Goal: Communication & Community: Participate in discussion

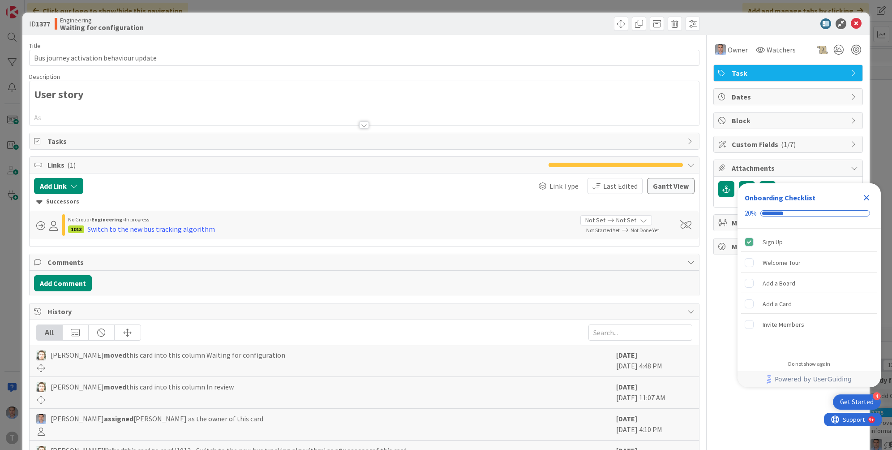
click at [360, 125] on div at bounding box center [364, 124] width 10 height 7
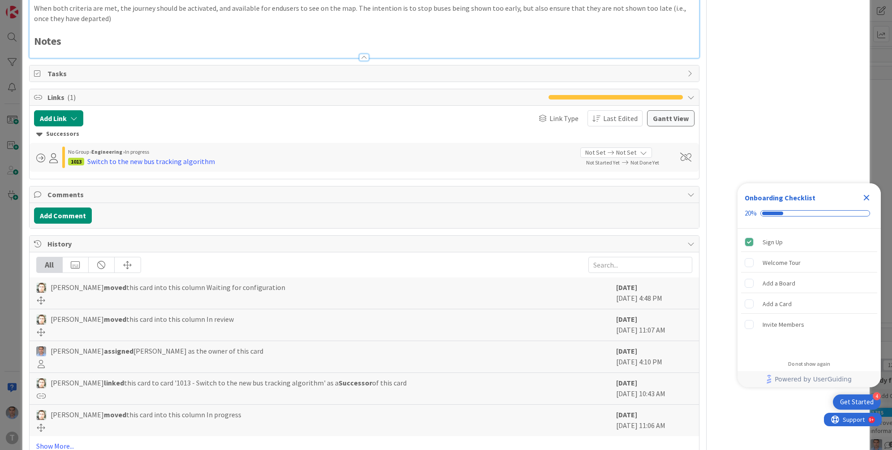
scroll to position [453, 0]
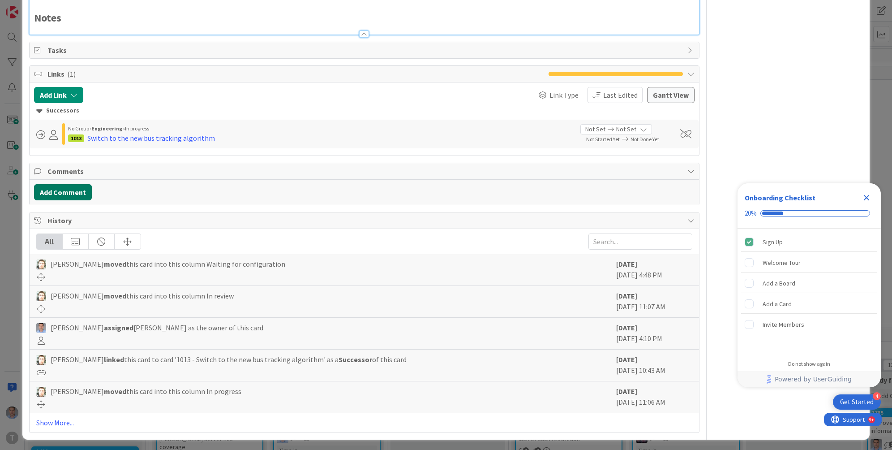
click at [79, 194] on button "Add Comment" at bounding box center [63, 192] width 58 height 16
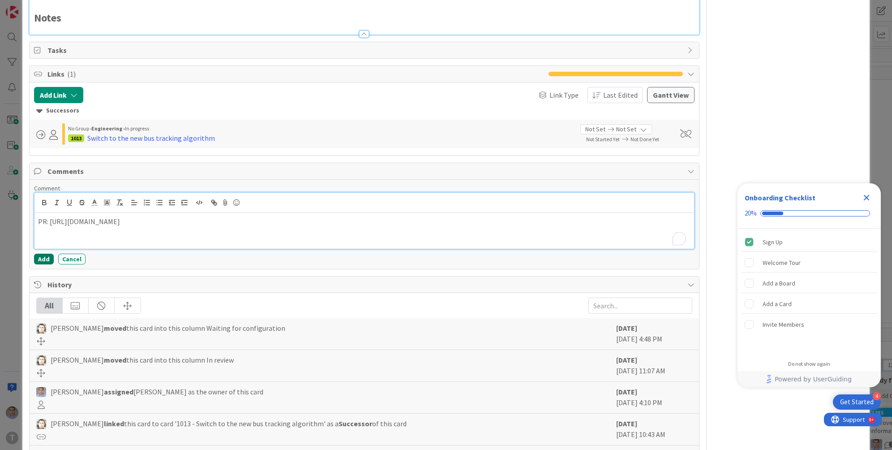
click at [45, 257] on button "Add" at bounding box center [44, 258] width 20 height 11
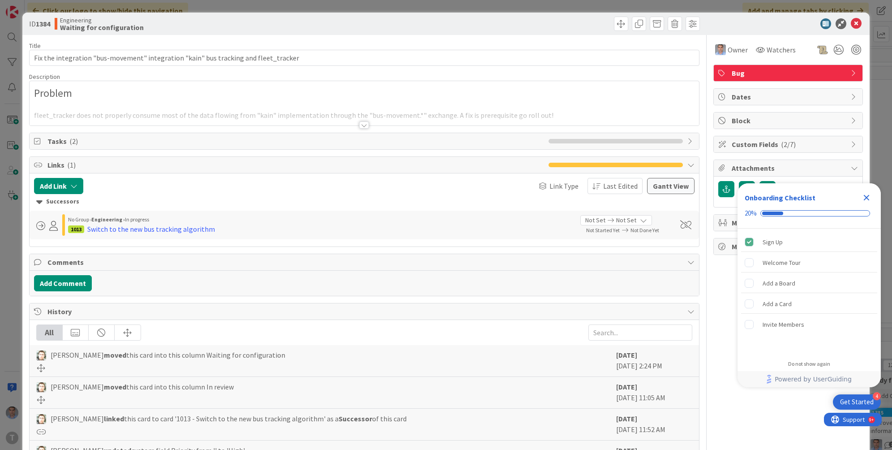
click at [362, 127] on div at bounding box center [364, 124] width 10 height 7
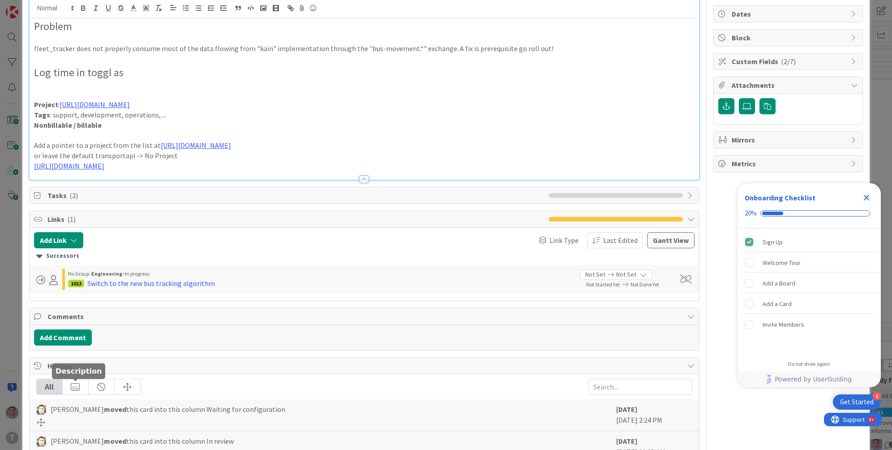
scroll to position [86, 0]
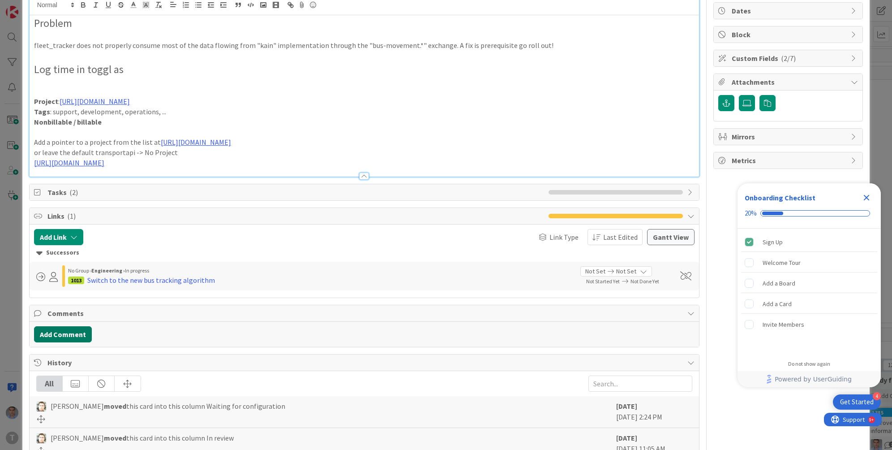
click at [71, 335] on button "Add Comment" at bounding box center [63, 334] width 58 height 16
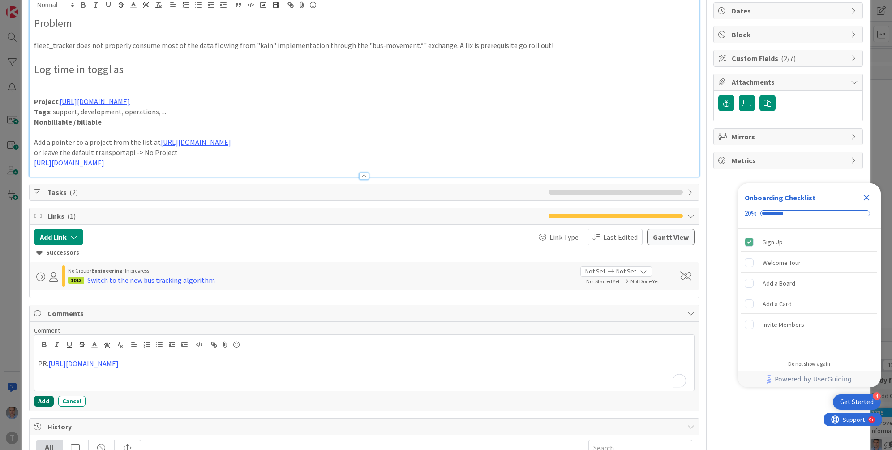
click at [43, 399] on button "Add" at bounding box center [44, 400] width 20 height 11
